Goal: Task Accomplishment & Management: Complete application form

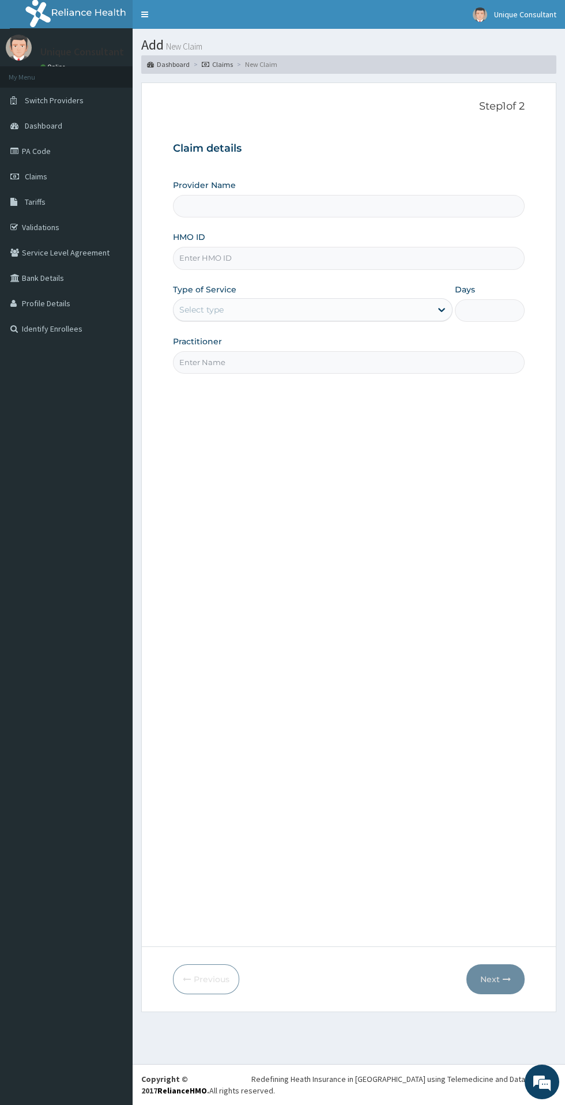
click at [200, 258] on input "HMO ID" at bounding box center [349, 258] width 352 height 22
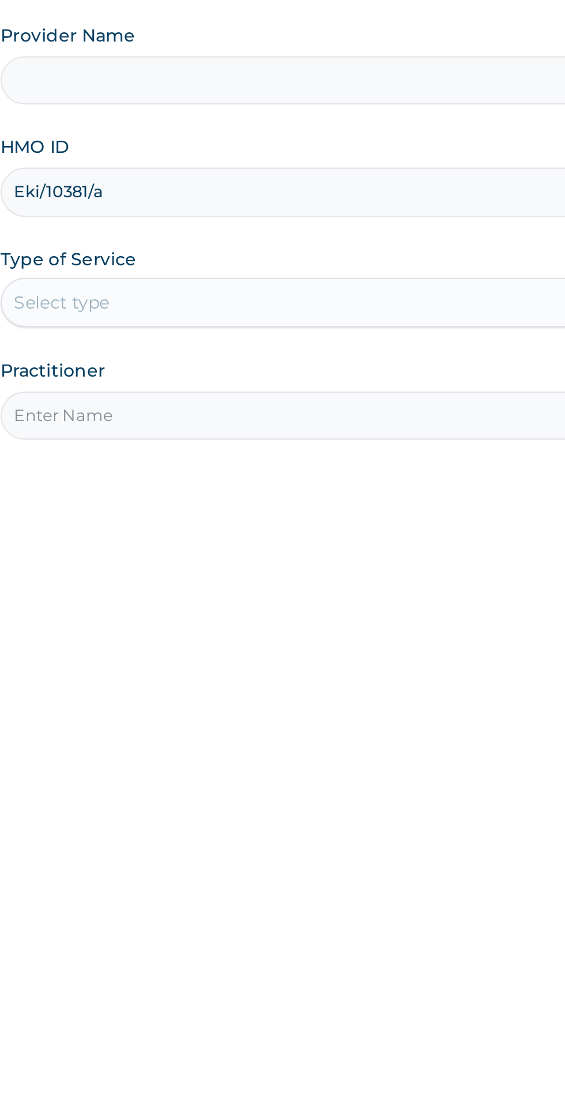
type input "Eki/10381/a"
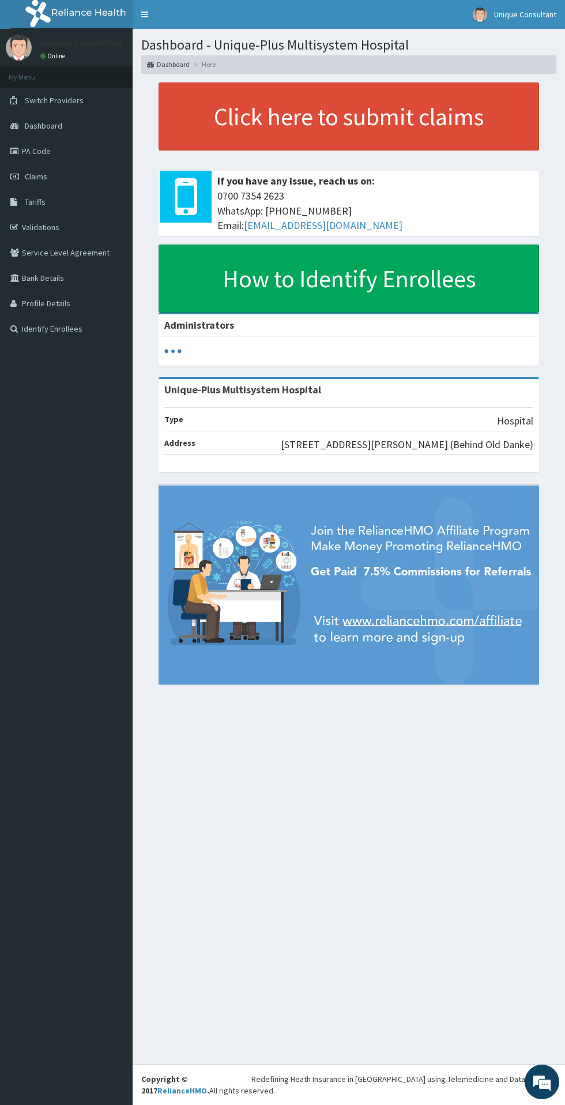
click at [28, 179] on span "Claims" at bounding box center [36, 176] width 22 height 10
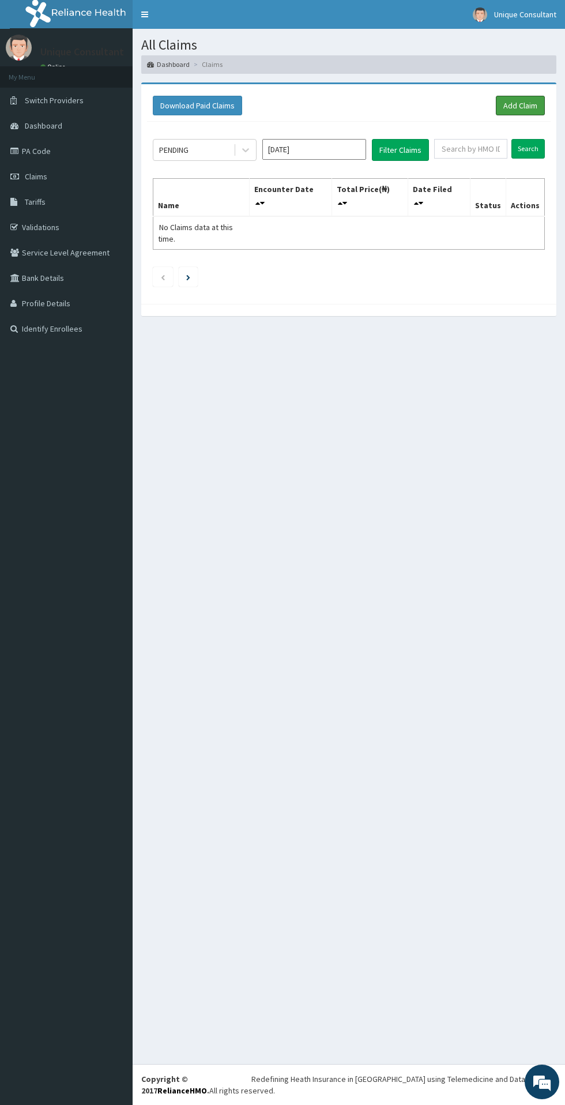
click at [498, 98] on link "Add Claim" at bounding box center [520, 106] width 49 height 20
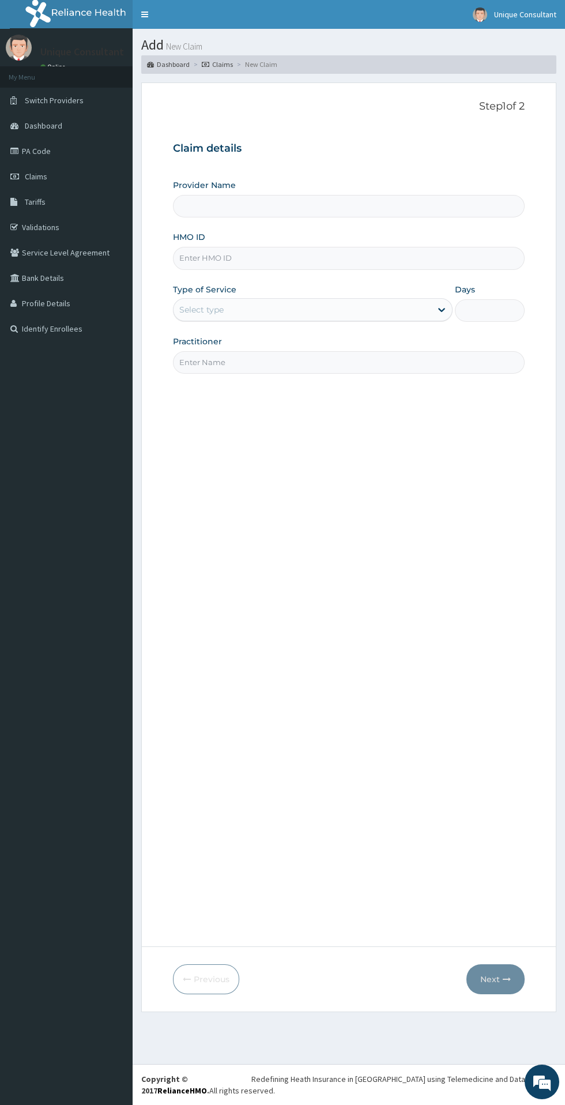
click at [201, 237] on label "HMO ID" at bounding box center [189, 237] width 32 height 12
click at [201, 247] on input "HMO ID" at bounding box center [349, 258] width 352 height 22
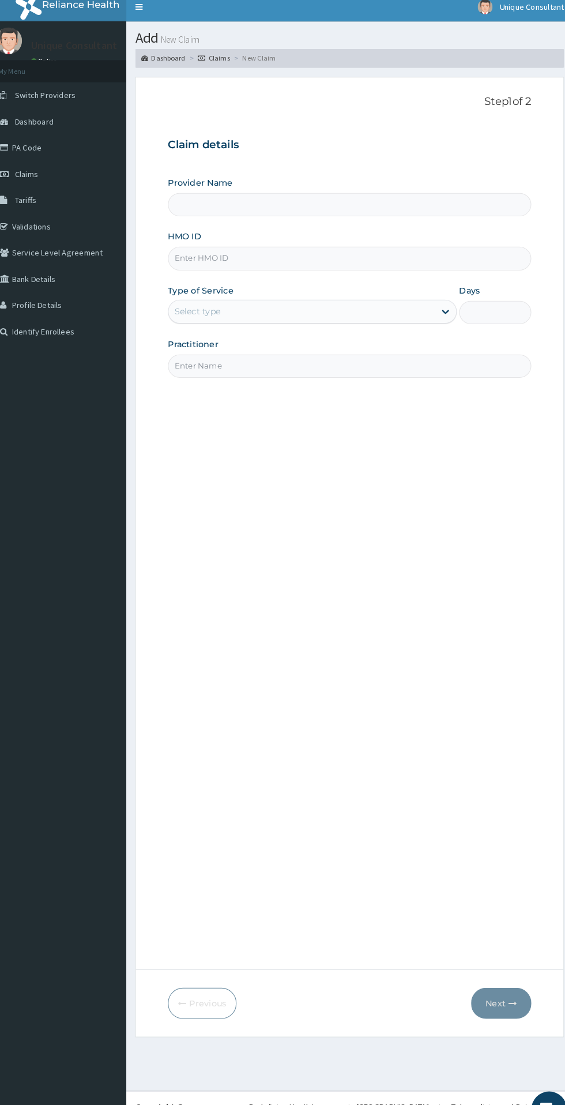
type input "Unique-Plus Multisystem Hospital"
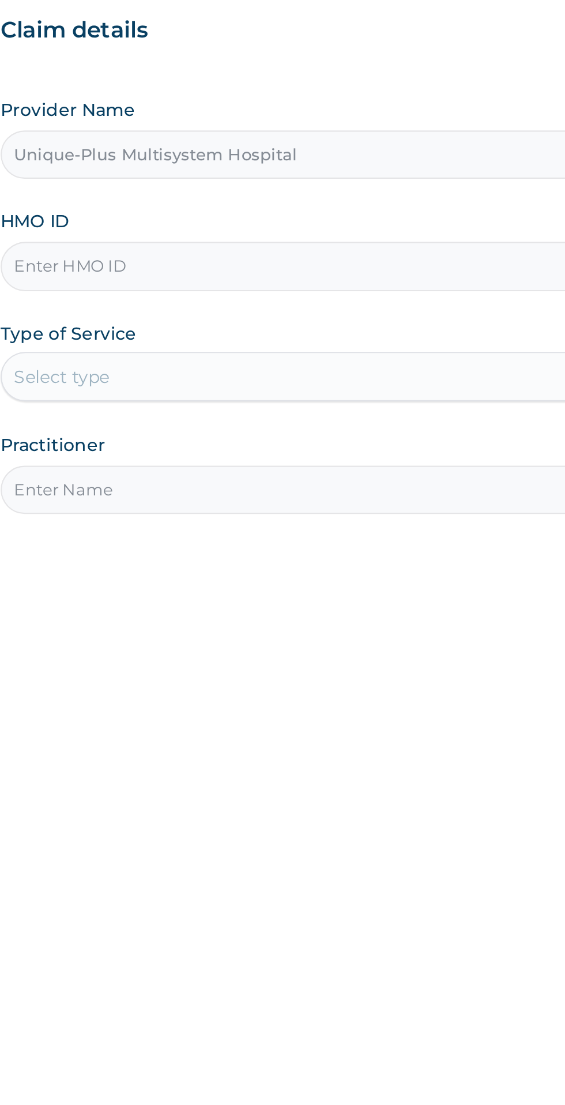
paste input "Eki/10381/a"
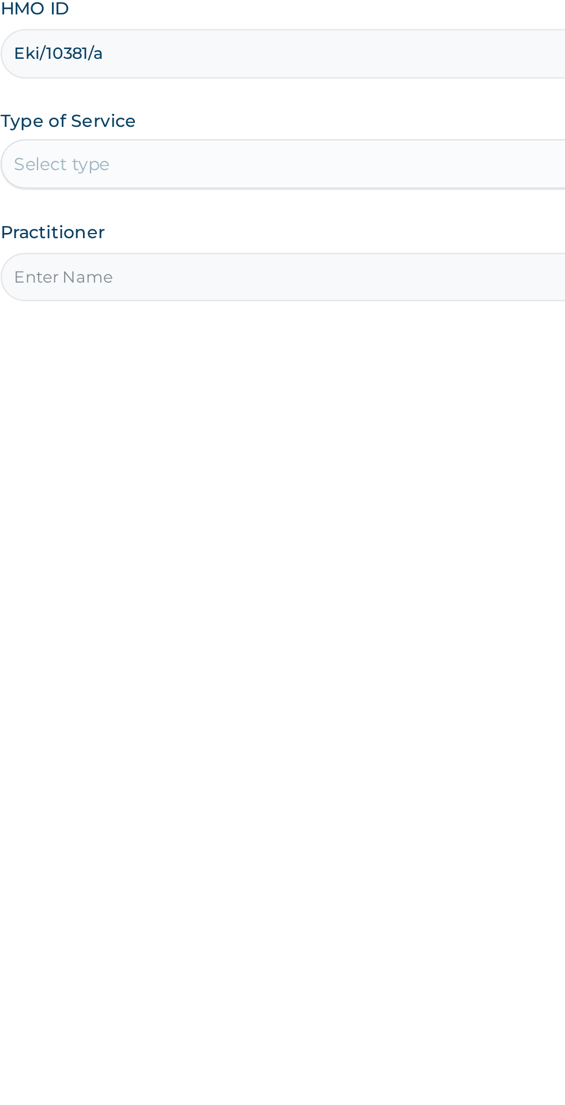
type input "Eki/10381/a"
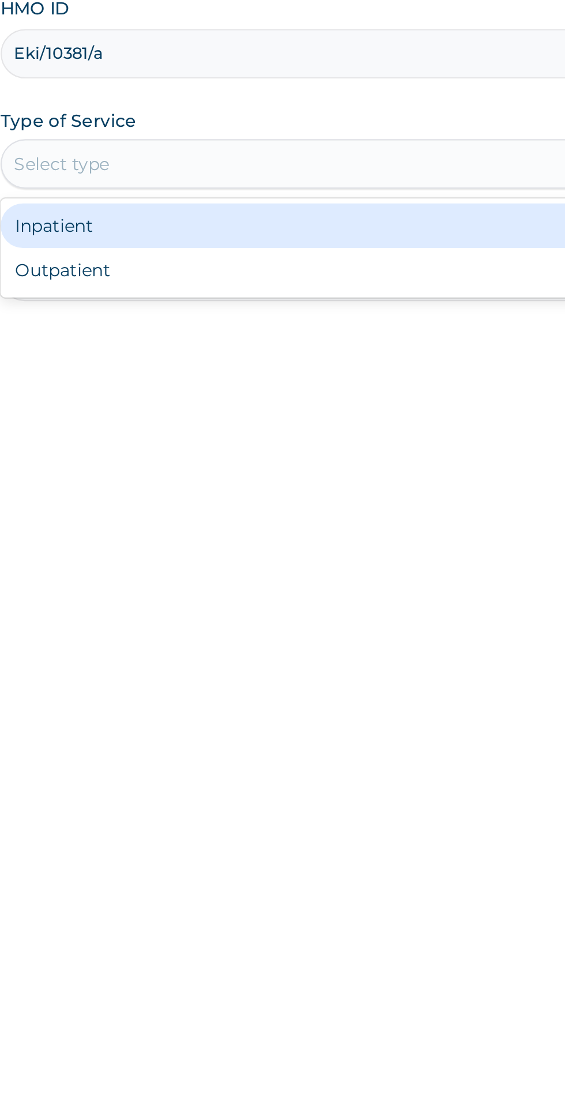
click at [234, 358] on div "Outpatient" at bounding box center [313, 359] width 280 height 21
type input "1"
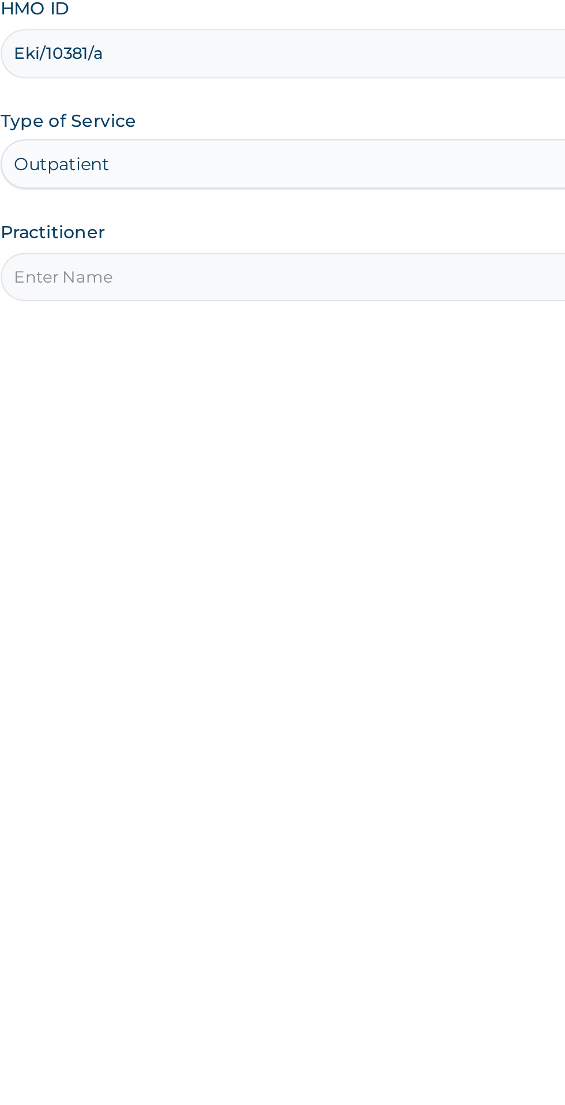
click at [231, 359] on input "Practitioner" at bounding box center [349, 362] width 352 height 22
type input "Dr. Iroha"
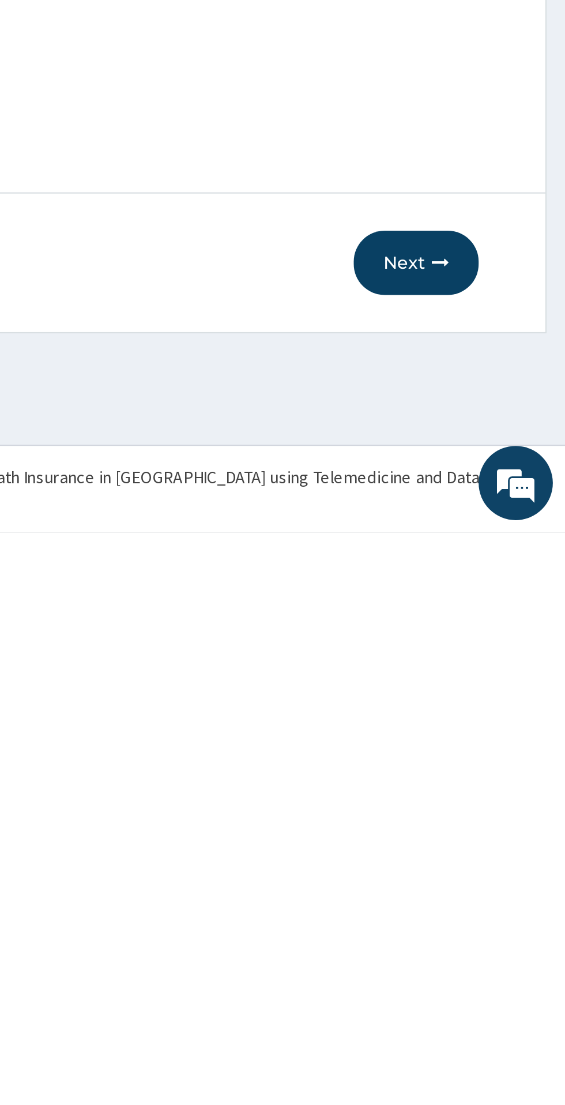
click at [498, 978] on button "Next" at bounding box center [496, 979] width 58 height 30
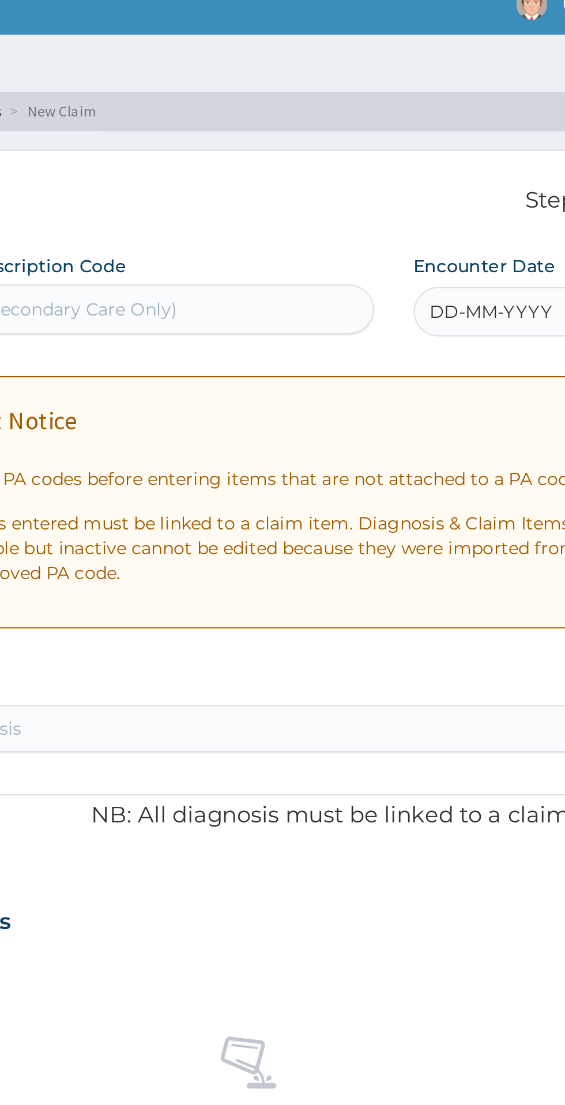
click at [460, 157] on span "DD-MM-YYYY" at bounding box center [461, 158] width 57 height 12
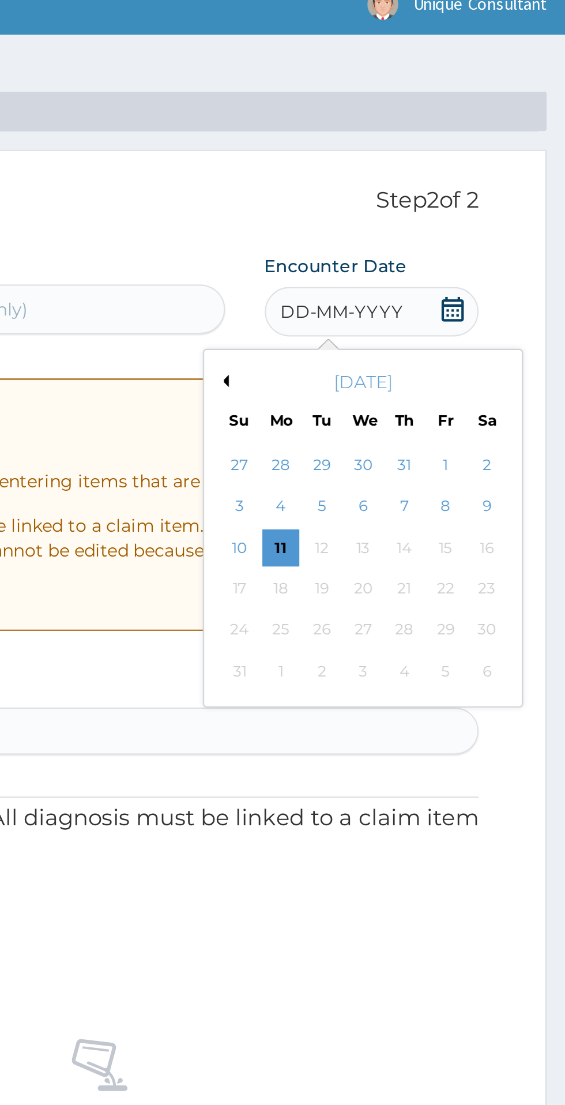
click at [433, 267] on div "11" at bounding box center [432, 268] width 17 height 17
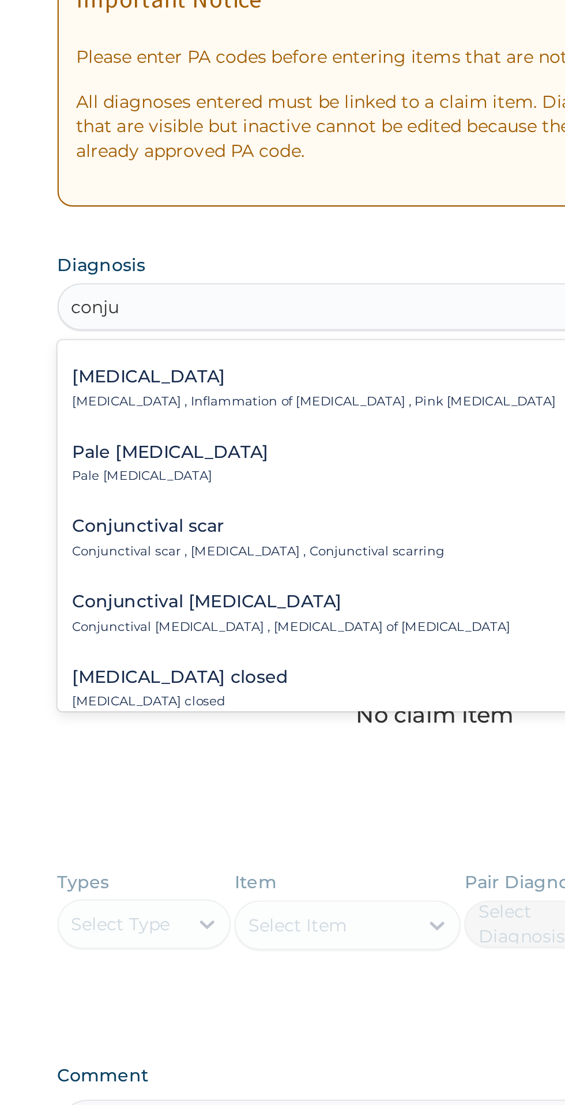
scroll to position [43, 0]
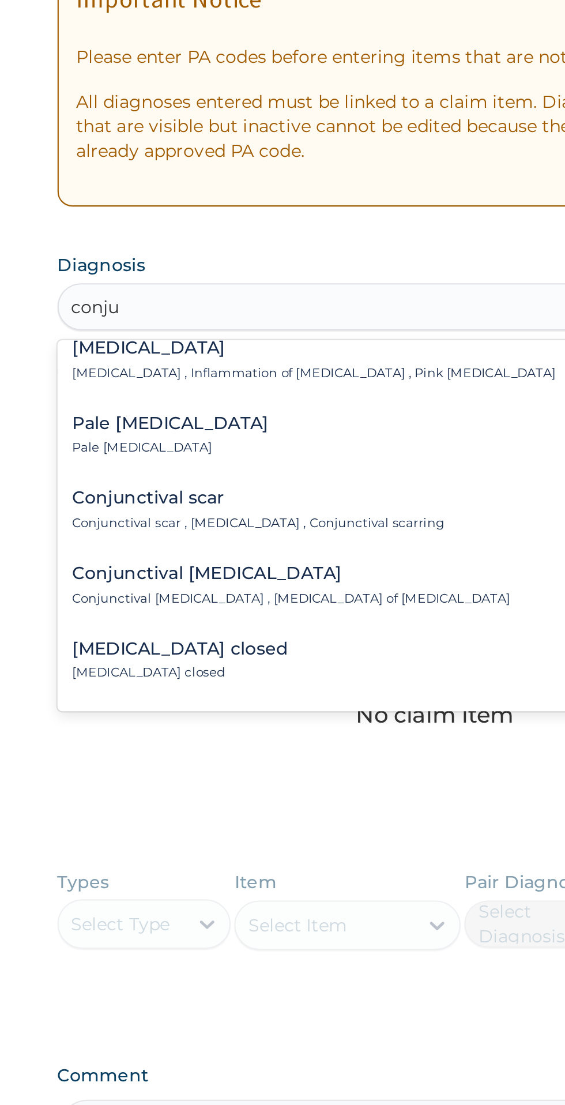
click at [313, 381] on p "Conjunctivitis , Inflammation of conjunctiva , Pink eye disease" at bounding box center [293, 384] width 226 height 8
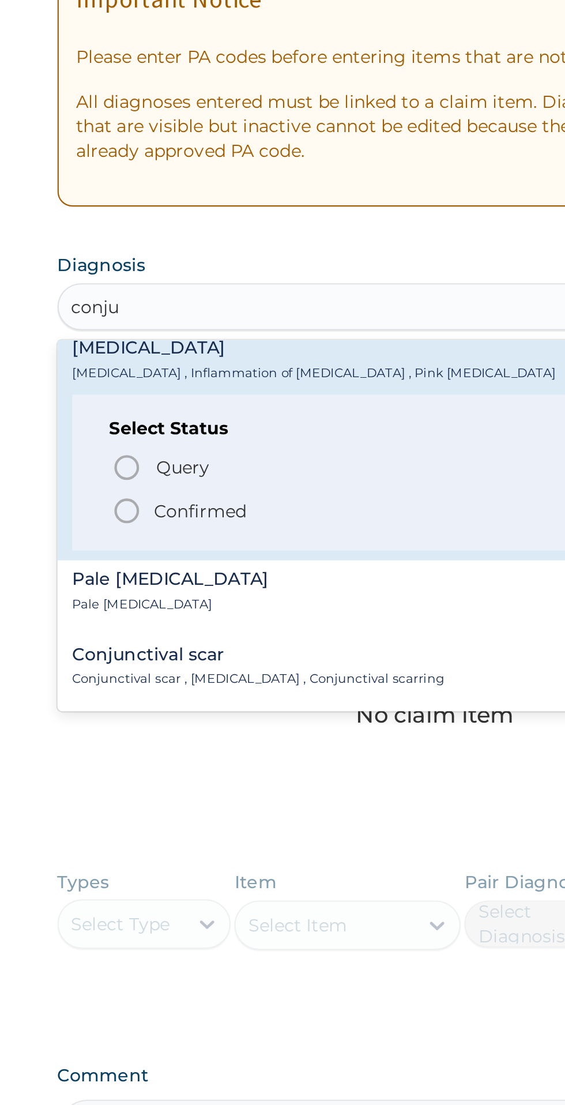
click at [250, 445] on p "Confirmed" at bounding box center [239, 448] width 43 height 12
type input "conju"
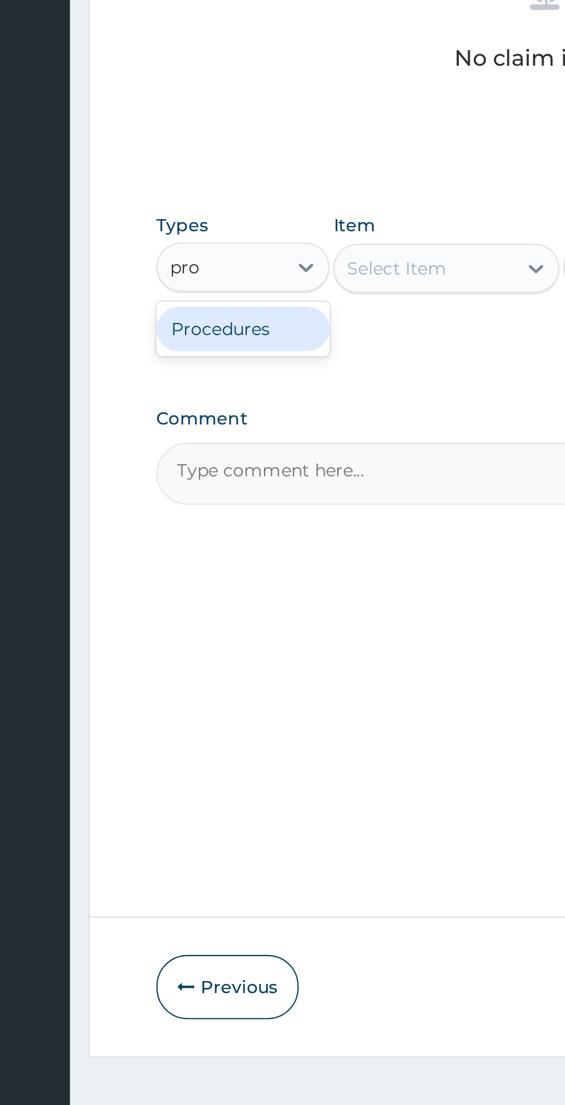
scroll to position [0, 0]
click at [235, 676] on div "Procedures" at bounding box center [213, 672] width 81 height 21
type input "pro"
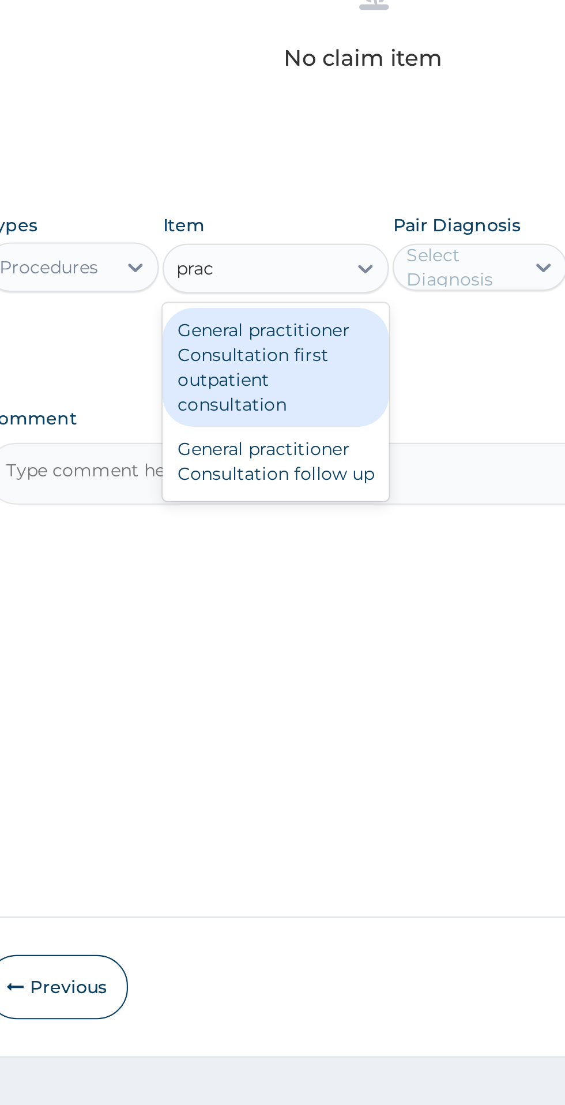
click at [325, 686] on div "General practitioner Consultation first outpatient consultation" at bounding box center [309, 690] width 106 height 55
type input "prac"
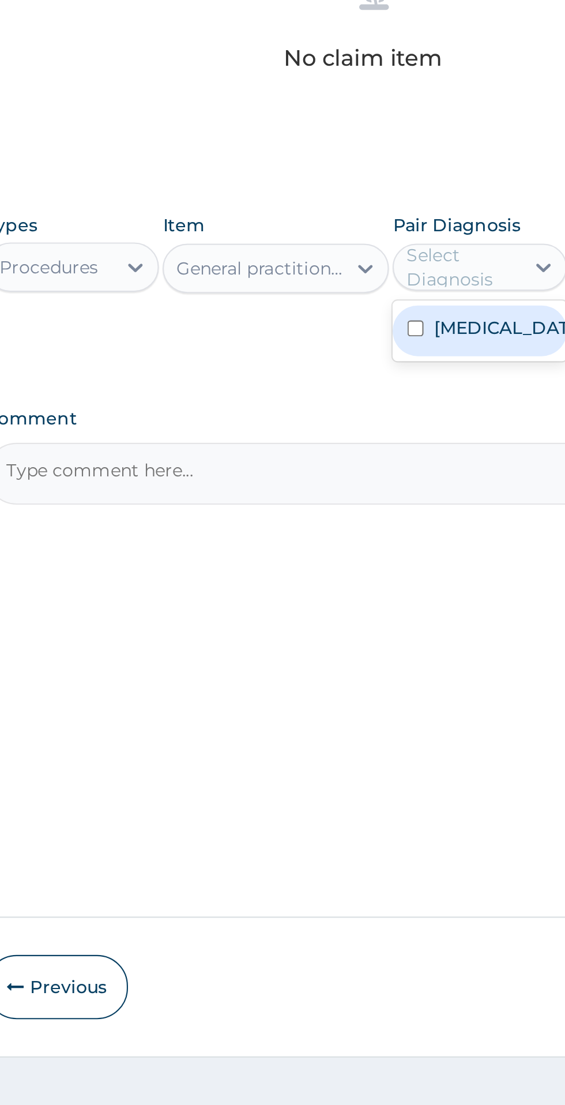
click at [405, 675] on label "Conjunctivitis" at bounding box center [415, 672] width 67 height 12
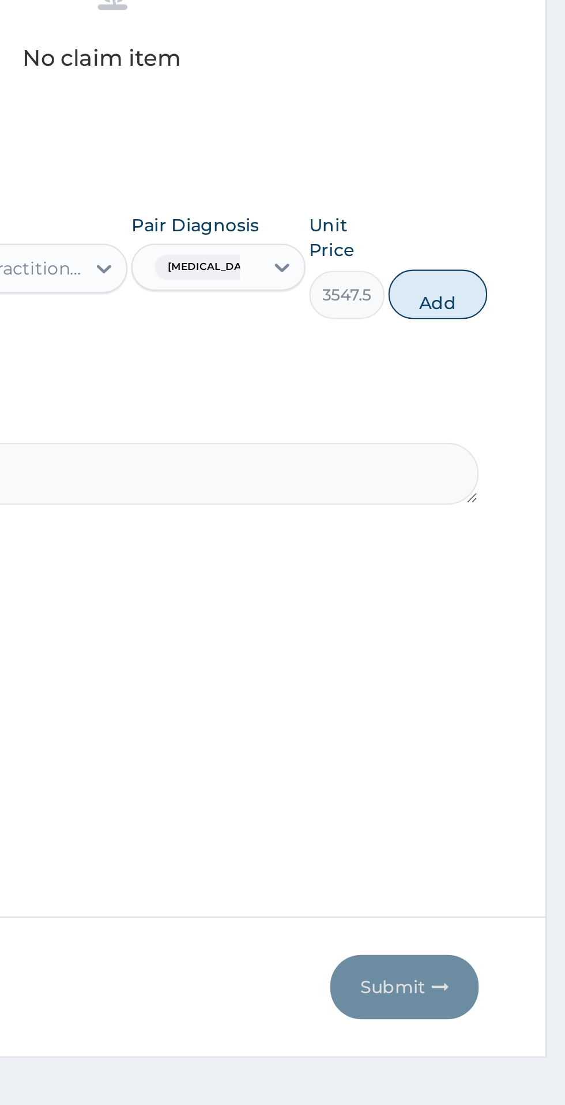
click at [502, 664] on button "Add" at bounding box center [506, 656] width 46 height 23
type input "0"
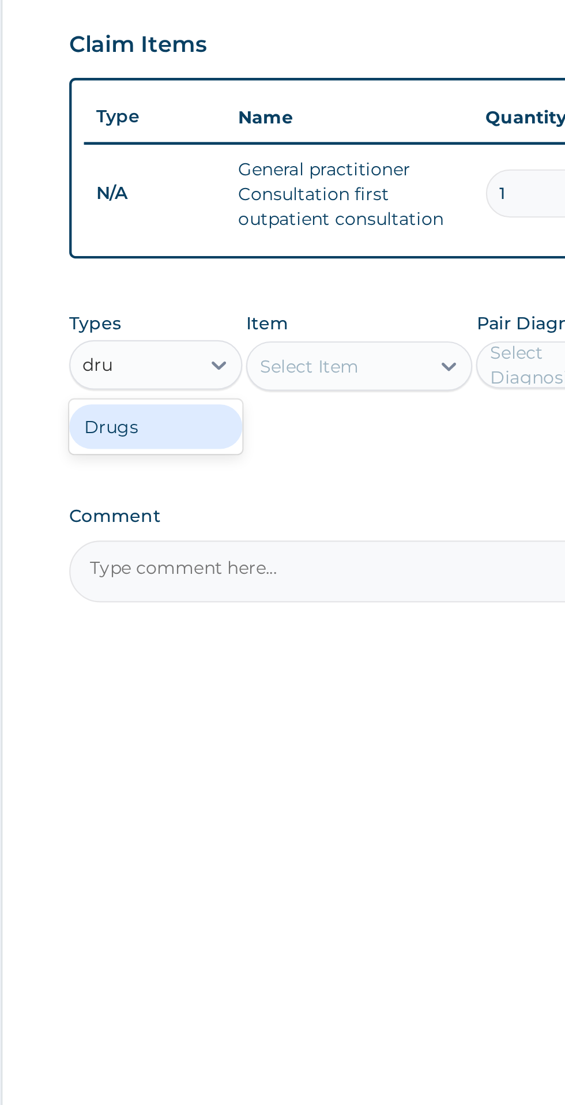
click at [226, 623] on div "Drugs" at bounding box center [213, 624] width 81 height 21
type input "dru"
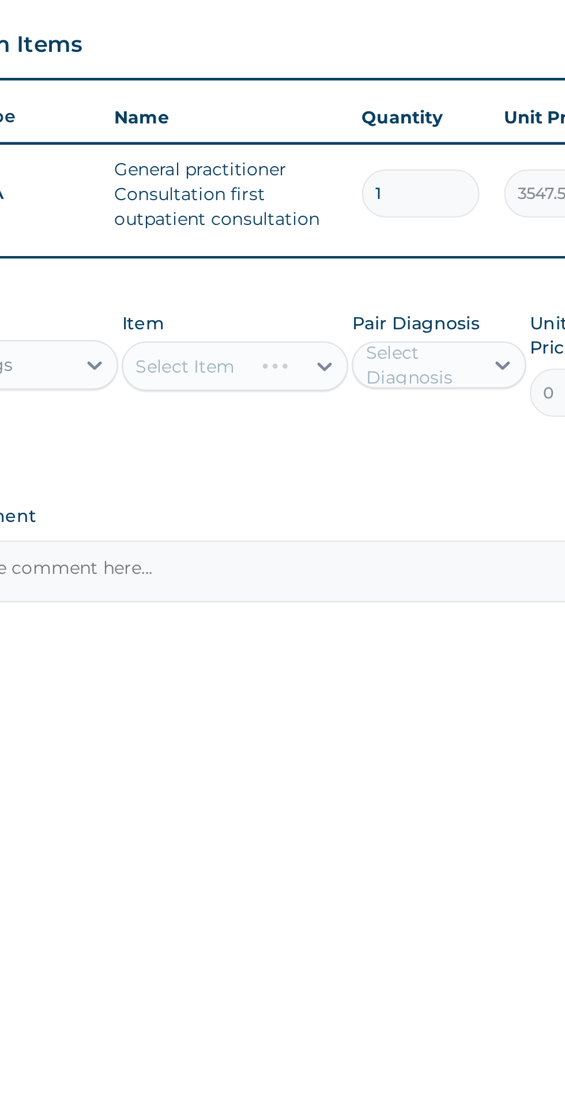
click at [352, 600] on div "Select Item" at bounding box center [309, 595] width 106 height 23
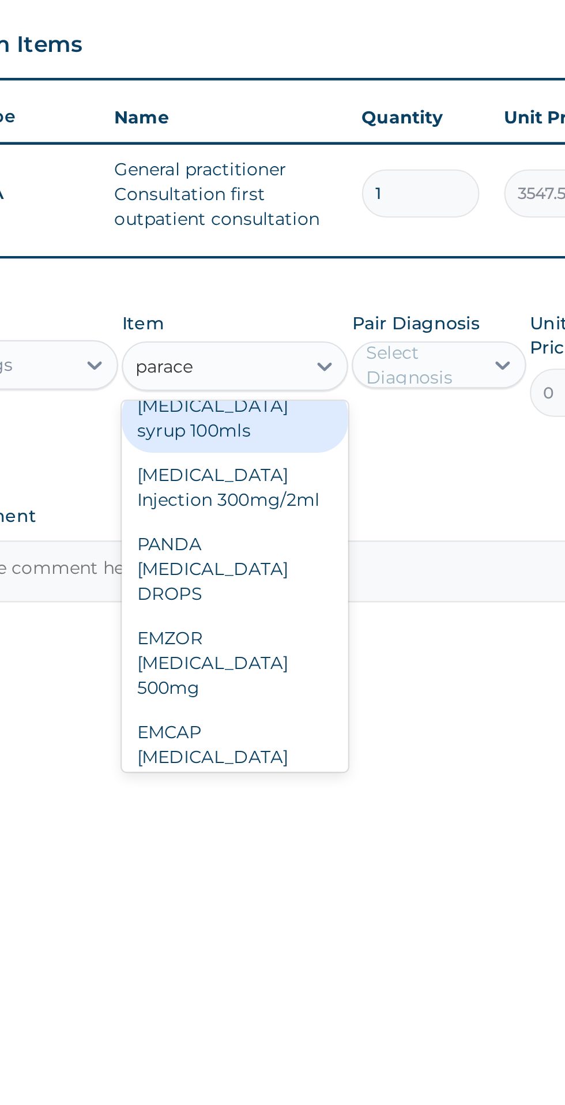
scroll to position [28, 0]
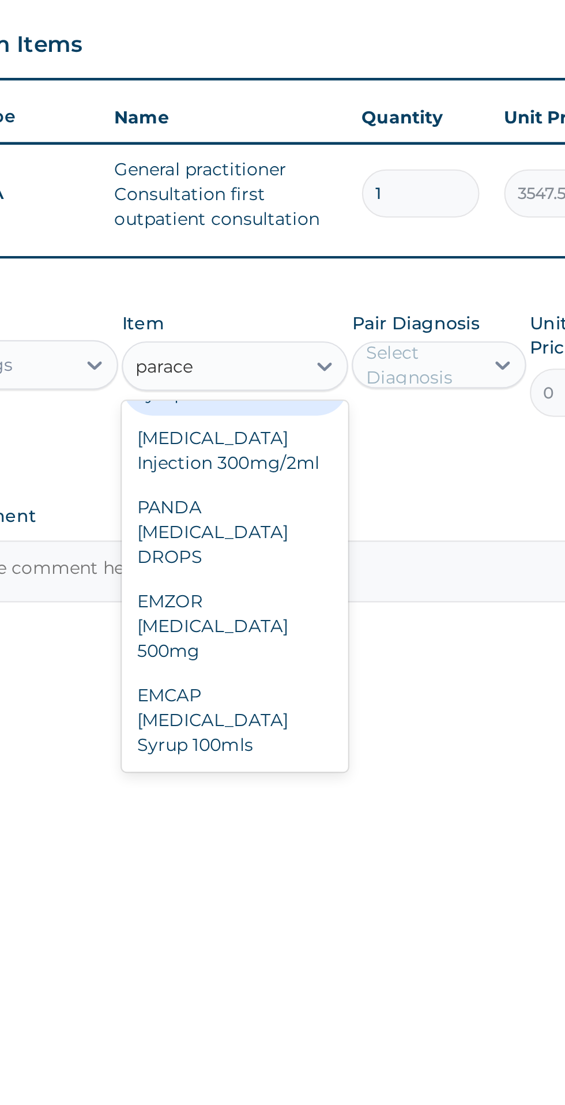
click at [328, 719] on div "EMZOR PARACETAMOL 500mg" at bounding box center [309, 717] width 106 height 44
type input "parace"
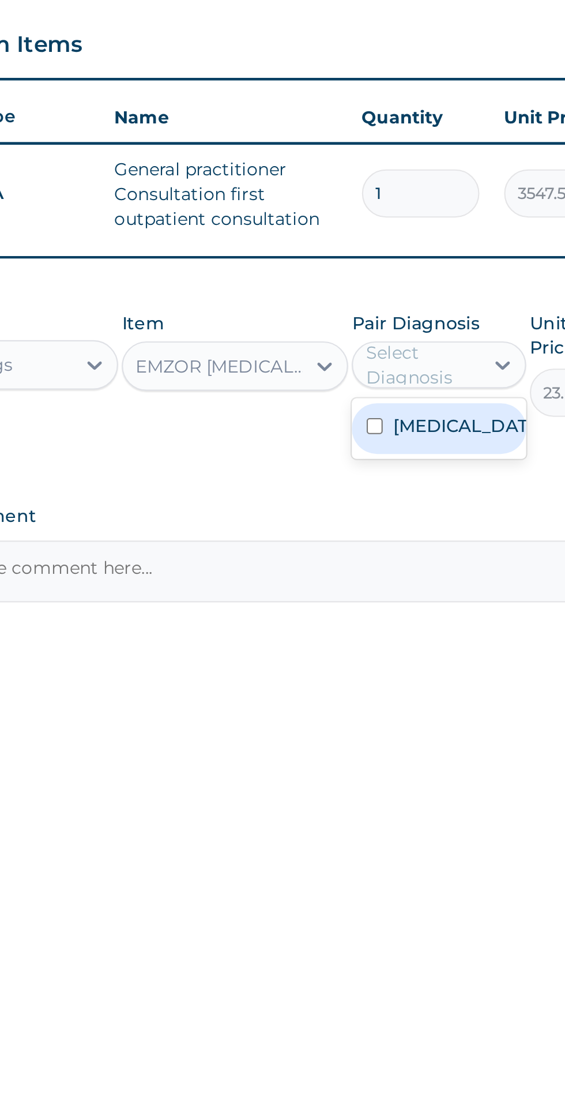
click at [403, 626] on label "Conjunctivitis" at bounding box center [415, 624] width 67 height 12
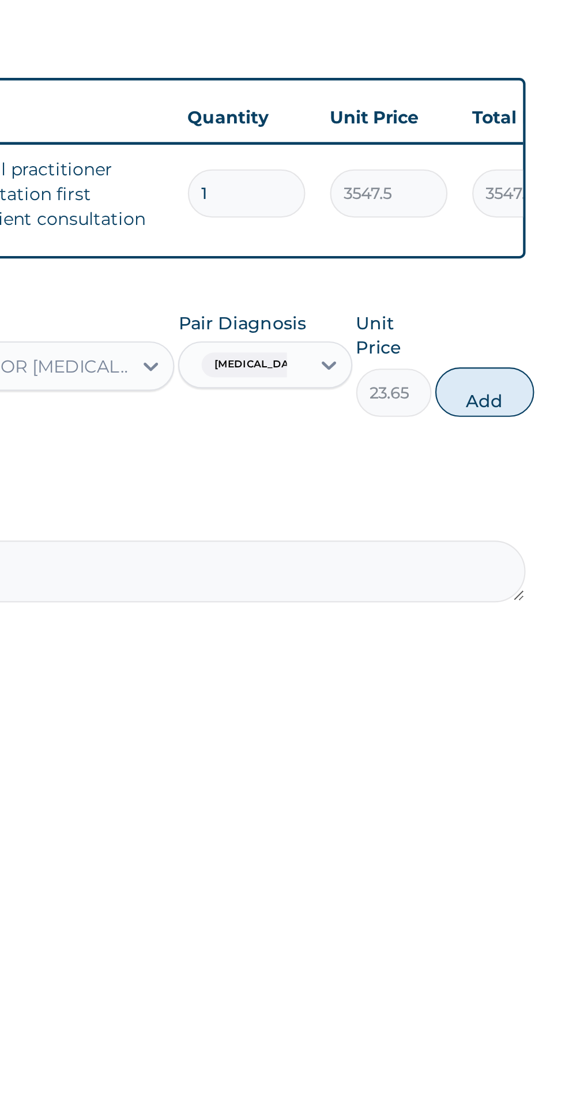
scroll to position [0, 0]
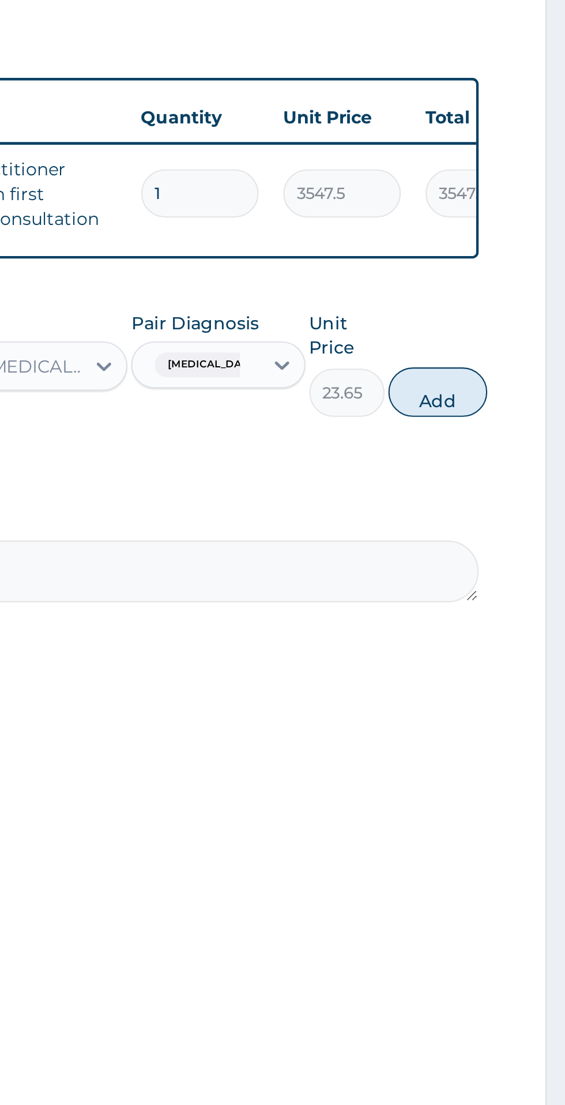
click at [508, 614] on button "Add" at bounding box center [506, 607] width 46 height 23
type input "0"
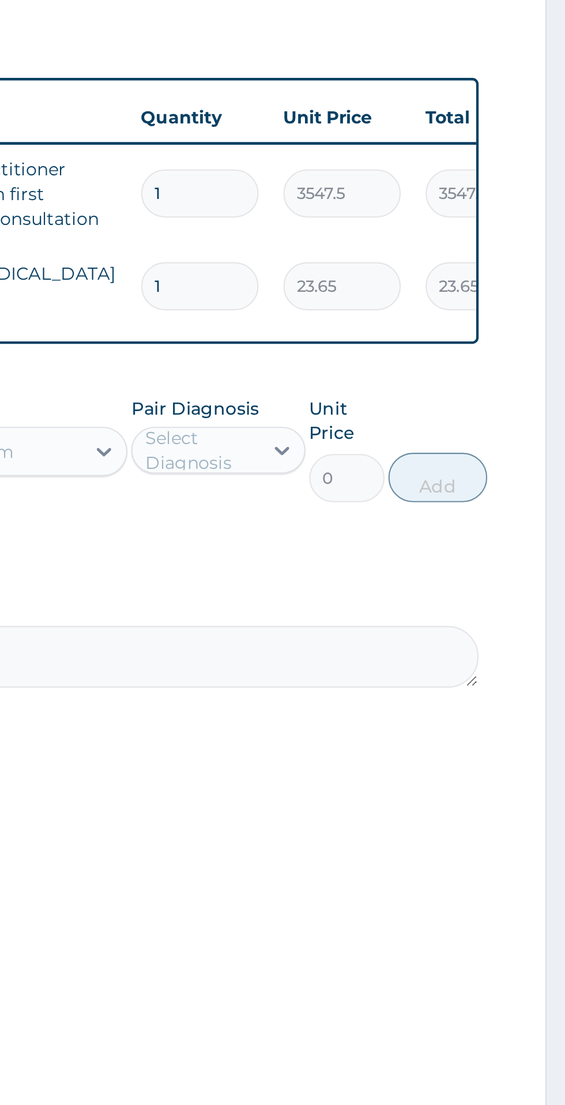
type input "18"
type input "425.70"
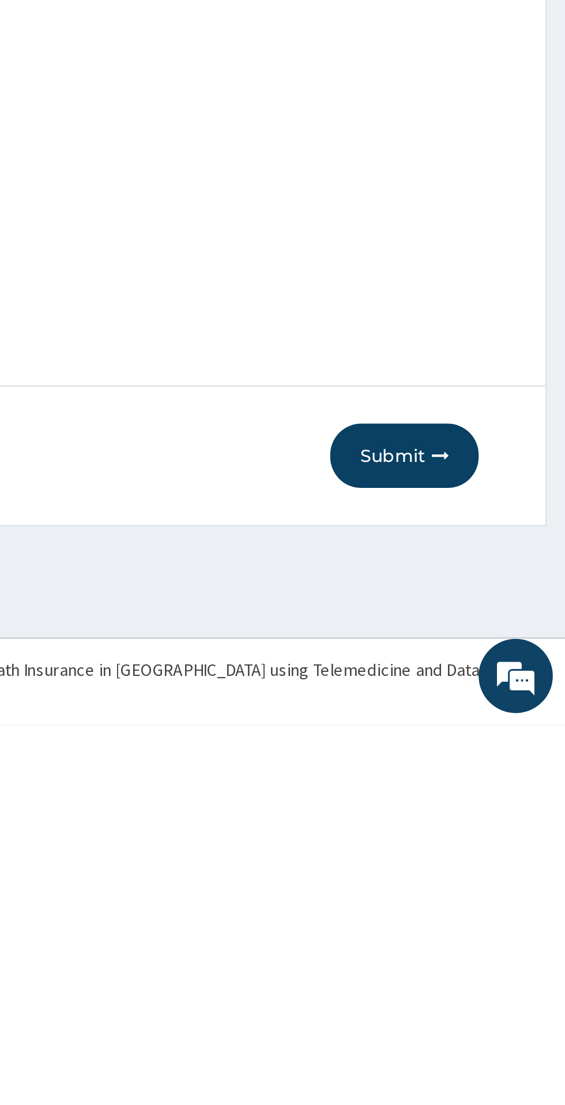
click at [494, 979] on button "Submit" at bounding box center [490, 979] width 69 height 30
